Goal: Task Accomplishment & Management: Complete application form

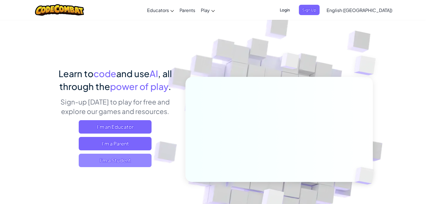
click at [147, 165] on span "I'm a Student" at bounding box center [115, 160] width 73 height 13
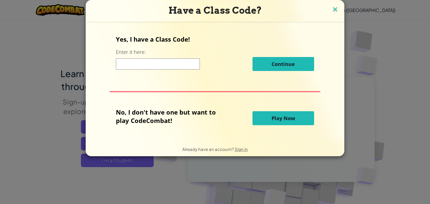
click at [334, 11] on img at bounding box center [334, 10] width 7 height 8
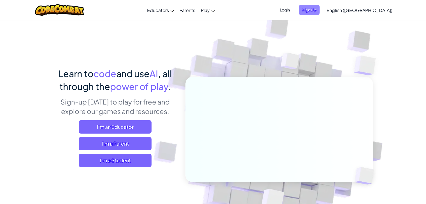
click at [319, 11] on span "Sign Up" at bounding box center [309, 10] width 21 height 10
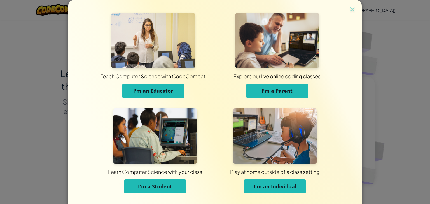
click at [159, 187] on span "I'm a Student" at bounding box center [155, 186] width 34 height 7
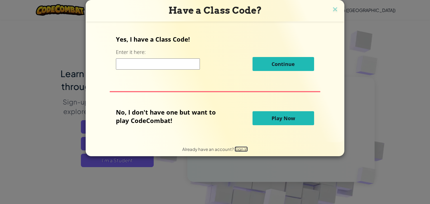
click at [238, 151] on span "Sign in" at bounding box center [240, 149] width 13 height 5
